Goal: Information Seeking & Learning: Find specific page/section

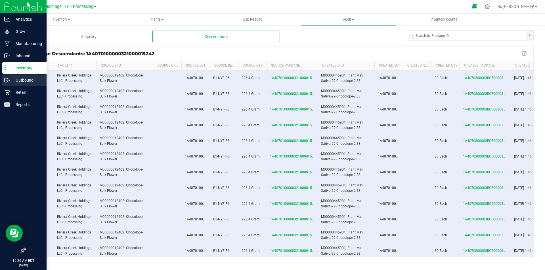
scroll to position [0, 24]
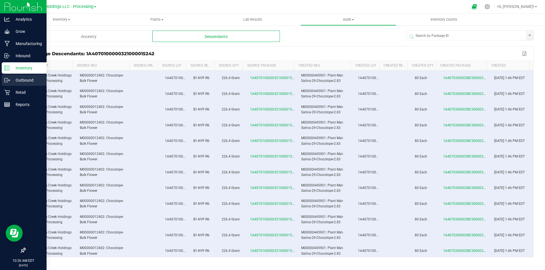
click at [7, 81] on icon at bounding box center [7, 80] width 6 height 6
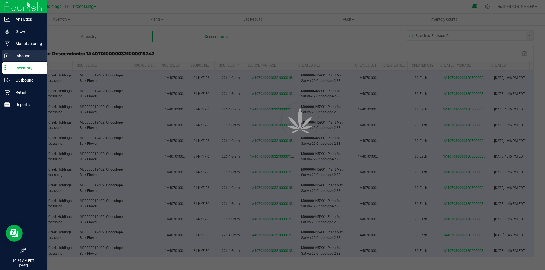
click at [14, 55] on p "Inbound" at bounding box center [27, 55] width 34 height 7
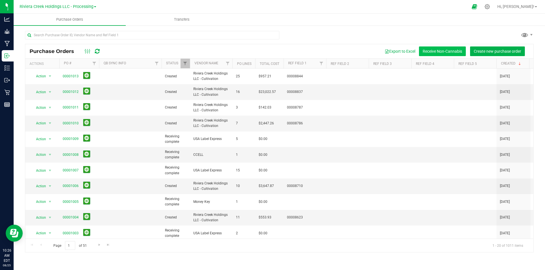
click at [457, 52] on button "Receive Non-Cannabis" at bounding box center [442, 52] width 47 height 10
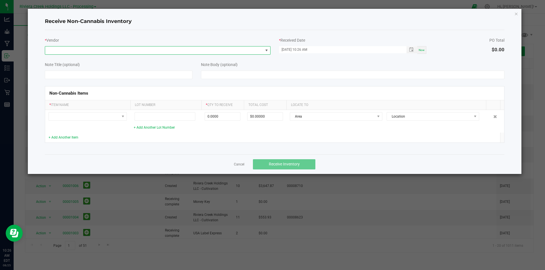
click at [164, 52] on span at bounding box center [154, 51] width 218 height 8
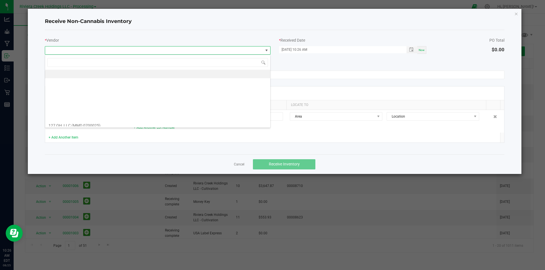
scroll to position [9, 226]
type input "qub"
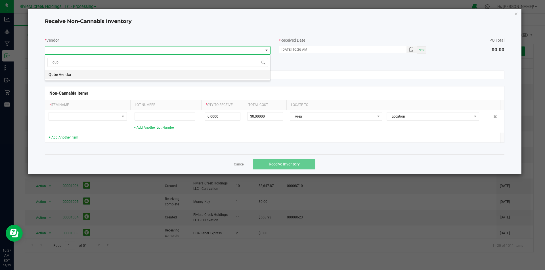
click at [156, 74] on li "Qube Vendor" at bounding box center [157, 75] width 225 height 10
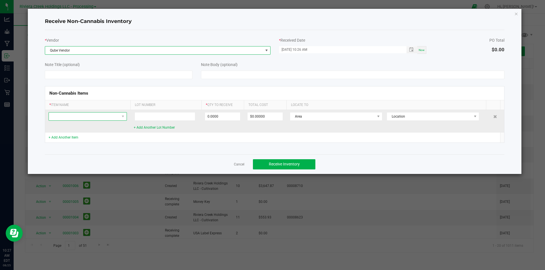
click at [114, 113] on span at bounding box center [84, 117] width 71 height 8
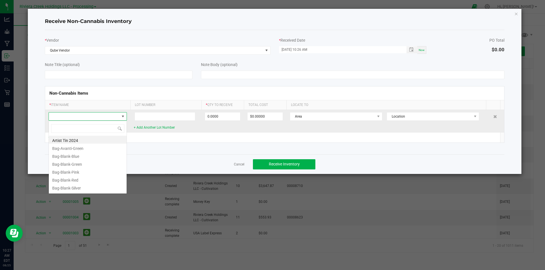
scroll to position [9, 78]
type input "qu"
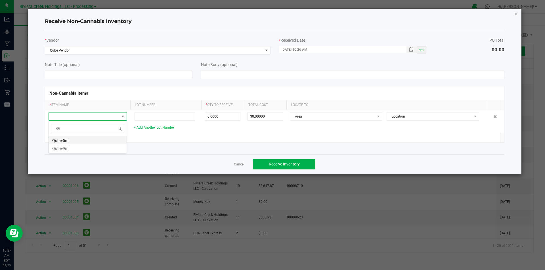
click at [83, 139] on li "Qube-5ml" at bounding box center [88, 140] width 78 height 8
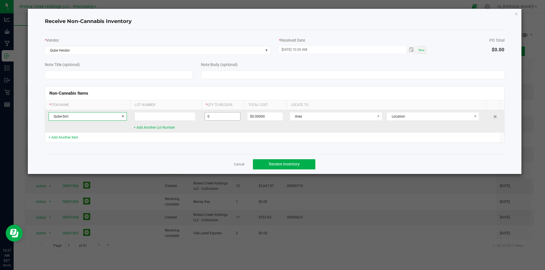
click at [207, 115] on input "0" at bounding box center [222, 117] width 35 height 8
type input "1"
type input "10080 ea"
click at [341, 119] on span "Area" at bounding box center [332, 117] width 85 height 8
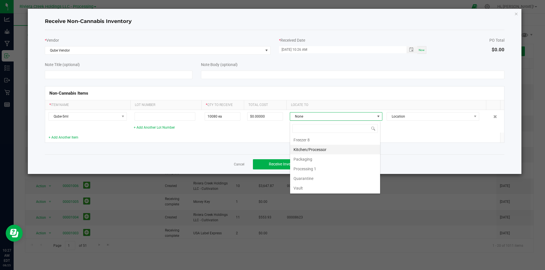
scroll to position [127, 0]
click at [327, 162] on li "Packaging" at bounding box center [335, 159] width 90 height 10
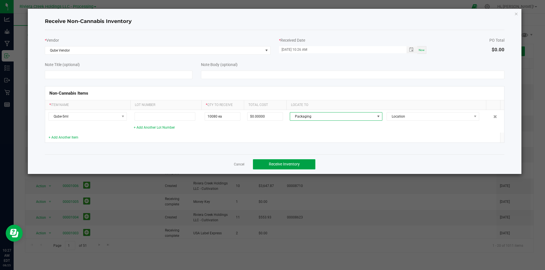
click at [274, 162] on span "Receive Inventory" at bounding box center [284, 164] width 31 height 5
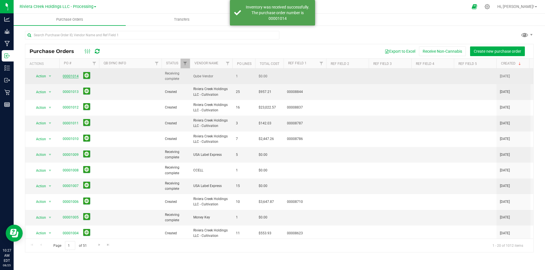
click at [75, 77] on link "00001014" at bounding box center [71, 76] width 16 height 4
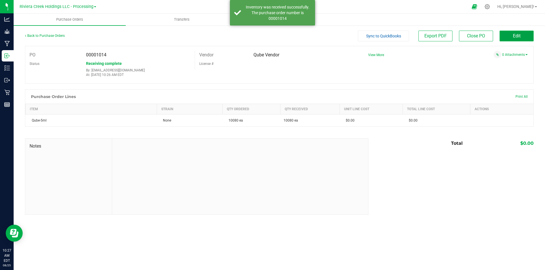
click at [516, 34] on span "Edit" at bounding box center [517, 35] width 8 height 5
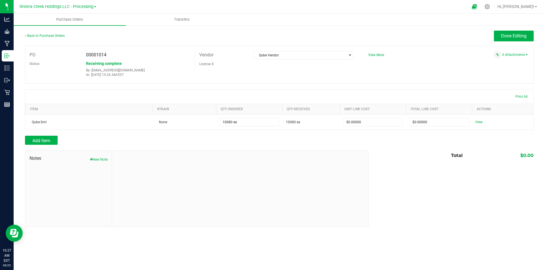
click at [107, 155] on div "Notes New Note" at bounding box center [68, 189] width 87 height 76
click at [104, 159] on button "New Note" at bounding box center [99, 159] width 18 height 5
click at [144, 192] on textarea "* Note" at bounding box center [239, 198] width 247 height 23
type textarea "28 cases. 360/case"
click at [137, 220] on span "Submit Note" at bounding box center [134, 217] width 22 height 5
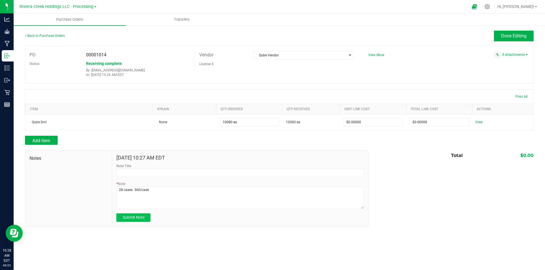
type input "[DATE] 10:28 AM EDT"
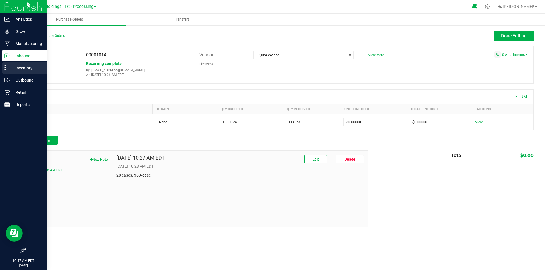
click at [8, 67] on icon at bounding box center [7, 68] width 6 height 6
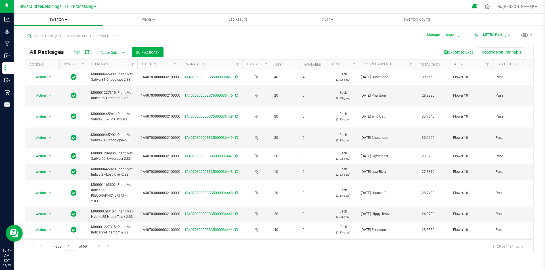
click at [47, 16] on uib-tab-heading "Inventory All packages All inventory Waste log Create inventory" at bounding box center [59, 20] width 90 height 12
click at [47, 42] on span "All inventory" at bounding box center [33, 41] width 38 height 5
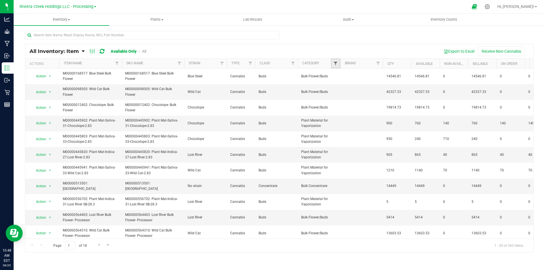
click at [335, 65] on span "Filter" at bounding box center [335, 63] width 5 height 5
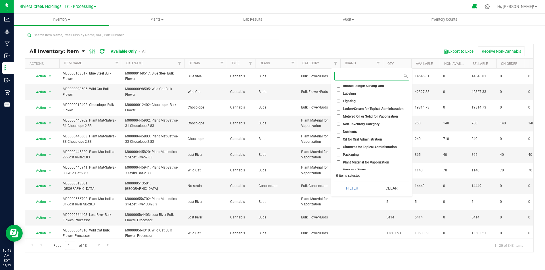
scroll to position [142, 0]
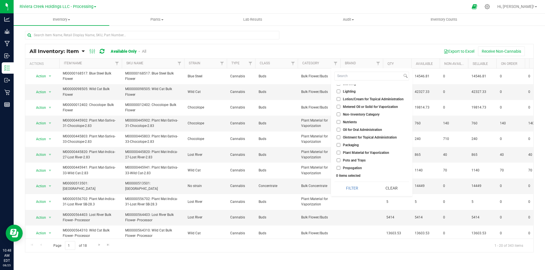
click at [350, 147] on li "Packaging" at bounding box center [371, 145] width 75 height 6
click at [340, 144] on input "Packaging" at bounding box center [338, 145] width 4 height 4
checkbox input "true"
click at [350, 187] on button "Filter" at bounding box center [351, 188] width 35 height 12
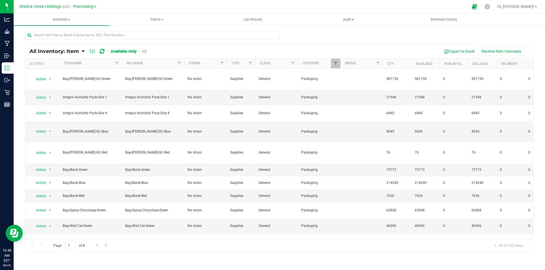
click at [99, 62] on th "Item Name" at bounding box center [90, 64] width 62 height 10
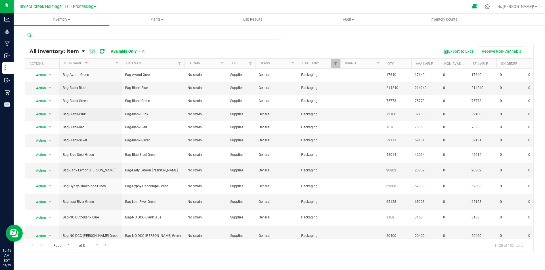
click at [95, 37] on input "text" at bounding box center [152, 35] width 254 height 9
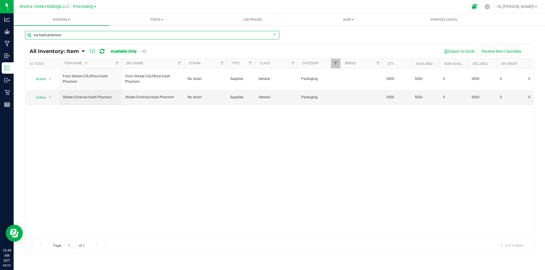
type input "ice hash-phantom"
drag, startPoint x: 74, startPoint y: 35, endPoint x: 26, endPoint y: 33, distance: 48.5
click at [26, 33] on input "ice hash-phantom" at bounding box center [152, 35] width 254 height 9
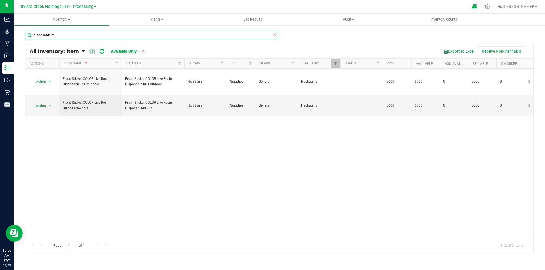
type input "disposable-rc"
